Goal: Task Accomplishment & Management: Manage account settings

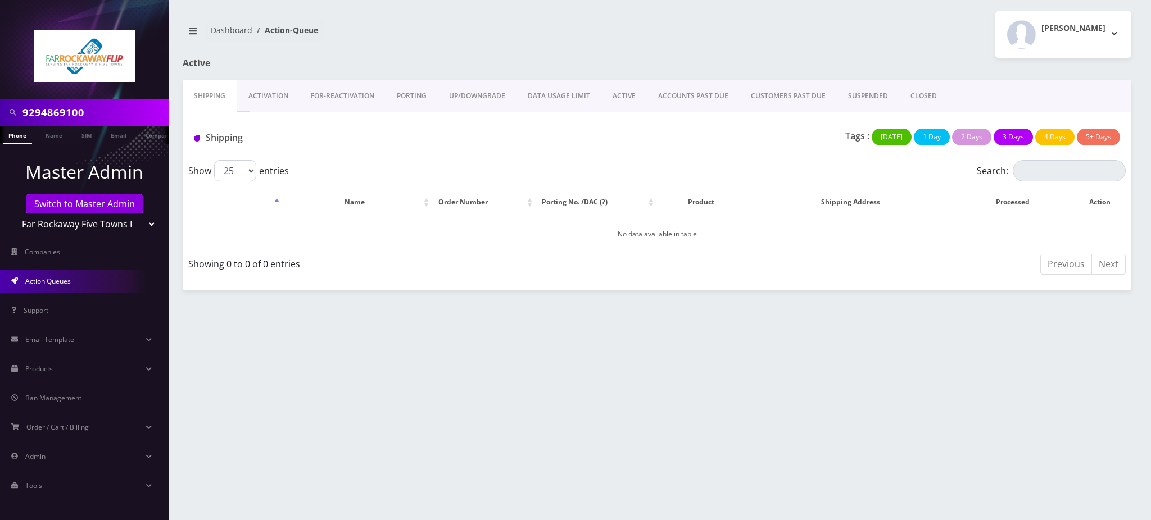
click at [70, 111] on input "9294869100" at bounding box center [93, 112] width 143 height 21
type input "[PERSON_NAME] london"
click at [59, 131] on link "Name" at bounding box center [54, 135] width 28 height 19
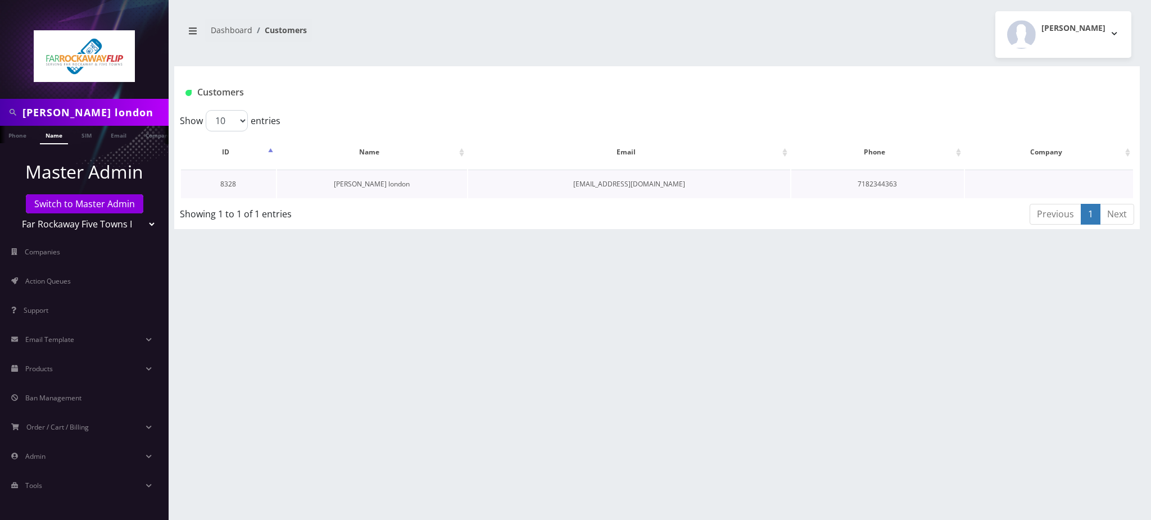
click at [375, 183] on link "[PERSON_NAME] london" at bounding box center [372, 184] width 76 height 10
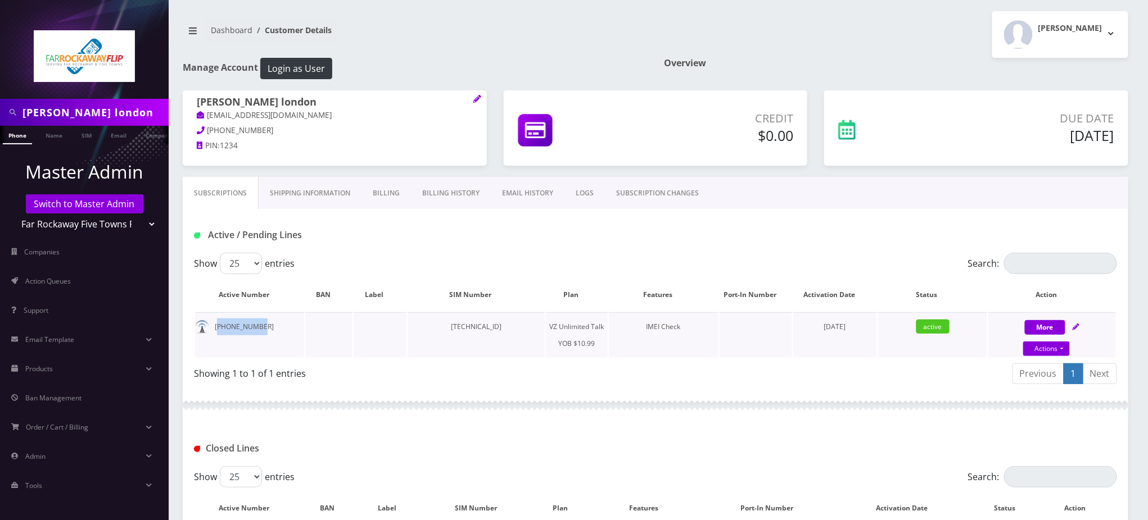
drag, startPoint x: 265, startPoint y: 320, endPoint x: 217, endPoint y: 321, distance: 47.8
click at [217, 322] on td "347-563-3622" at bounding box center [249, 335] width 109 height 46
copy td "347-563-3622"
click at [641, 187] on link "SUBSCRIPTION CHANGES" at bounding box center [657, 193] width 105 height 33
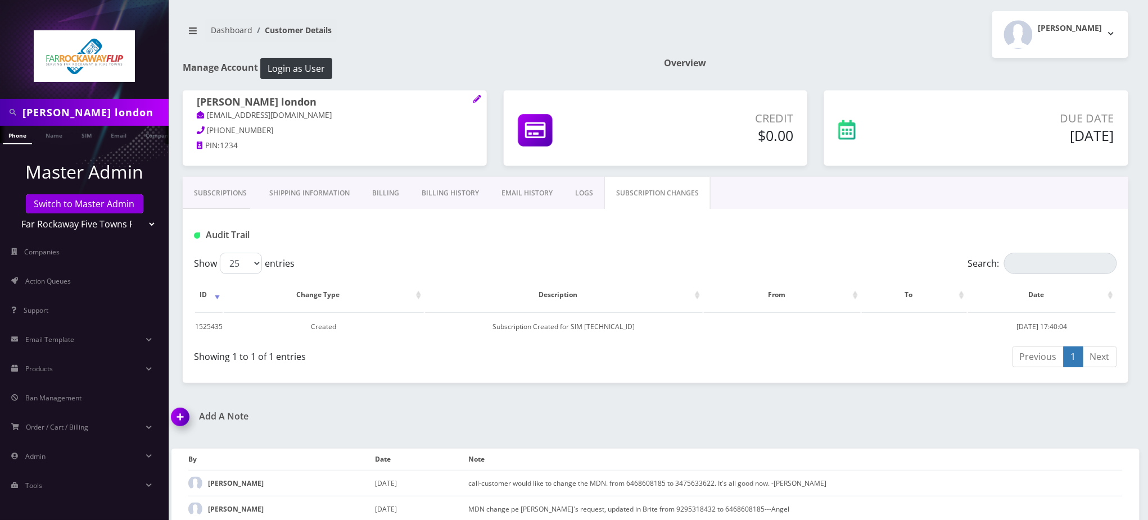
click at [583, 195] on link "LOGS" at bounding box center [584, 193] width 40 height 33
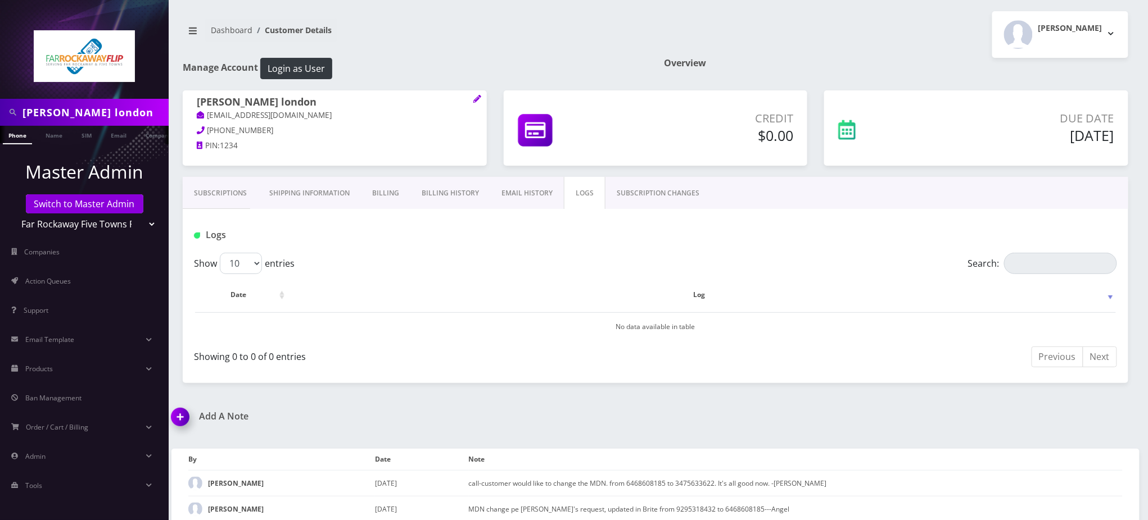
click at [210, 191] on link "Subscriptions" at bounding box center [220, 193] width 75 height 33
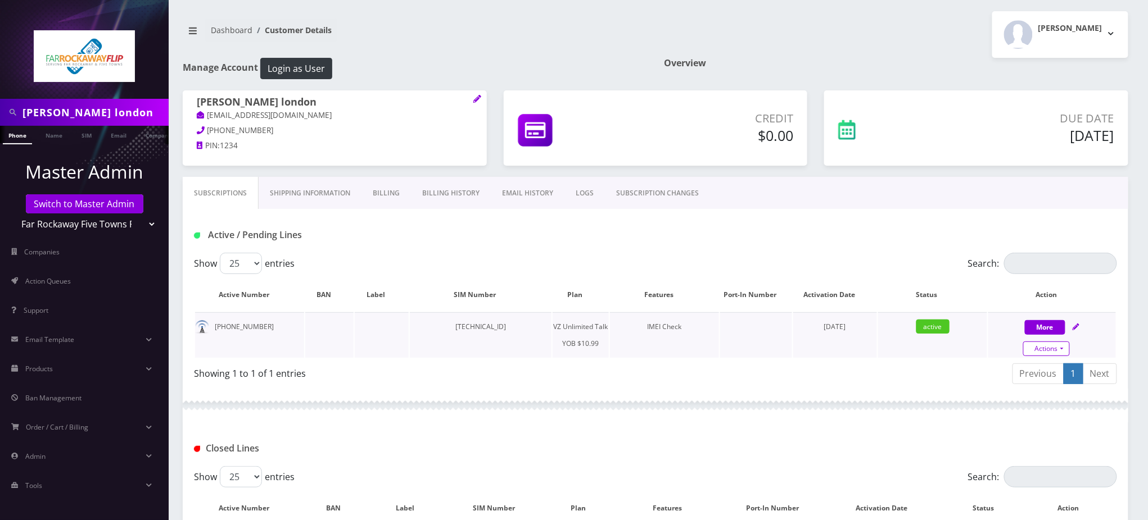
click at [1053, 348] on link "Actions" at bounding box center [1046, 349] width 47 height 15
select select "464"
